Goal: Navigation & Orientation: Find specific page/section

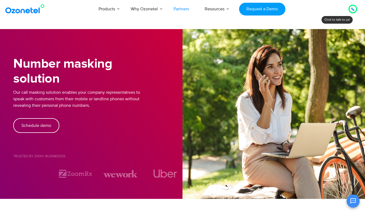
click at [180, 7] on link "Partners" at bounding box center [181, 9] width 31 height 18
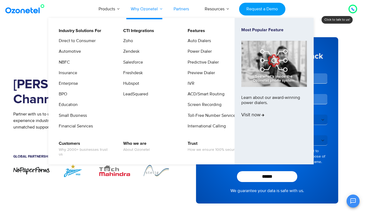
click at [150, 9] on link "Why Ozonetel" at bounding box center [144, 9] width 43 height 18
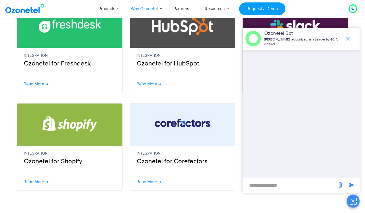
scroll to position [248, 0]
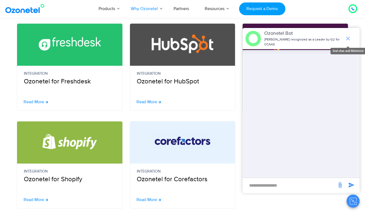
click at [348, 38] on icon "end chat or minimize" at bounding box center [348, 39] width 4 height 4
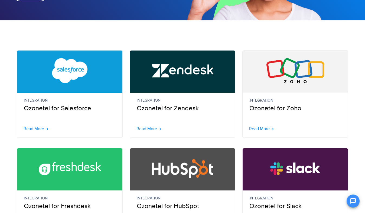
scroll to position [129, 0]
